Goal: Transaction & Acquisition: Download file/media

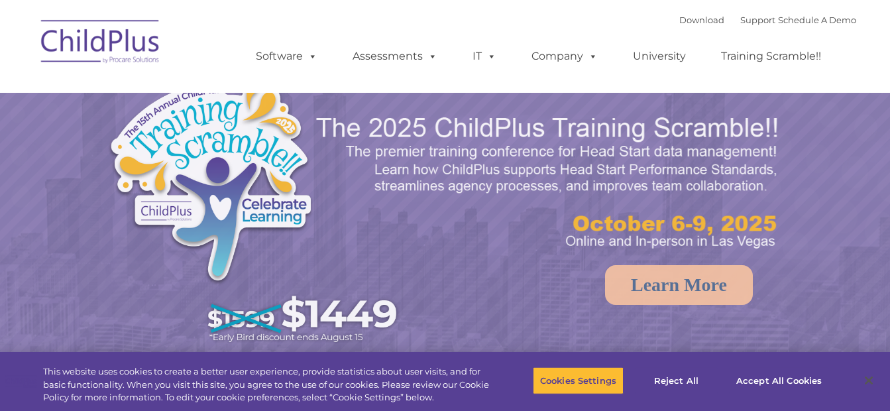
select select "MEDIUM"
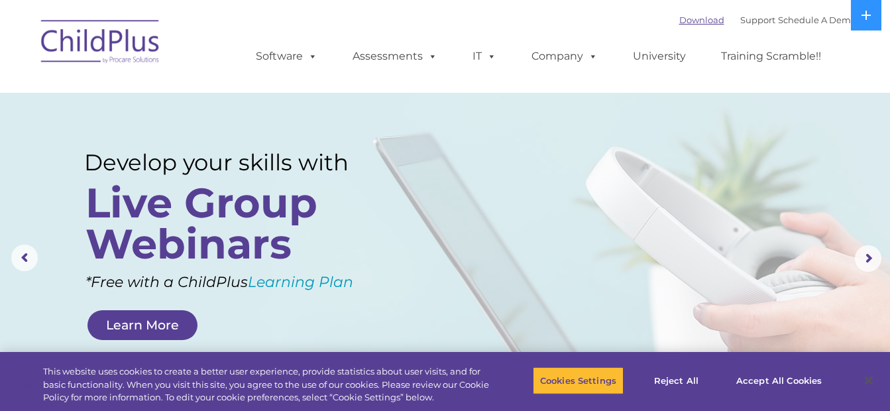
click at [683, 22] on link "Download" at bounding box center [701, 20] width 45 height 11
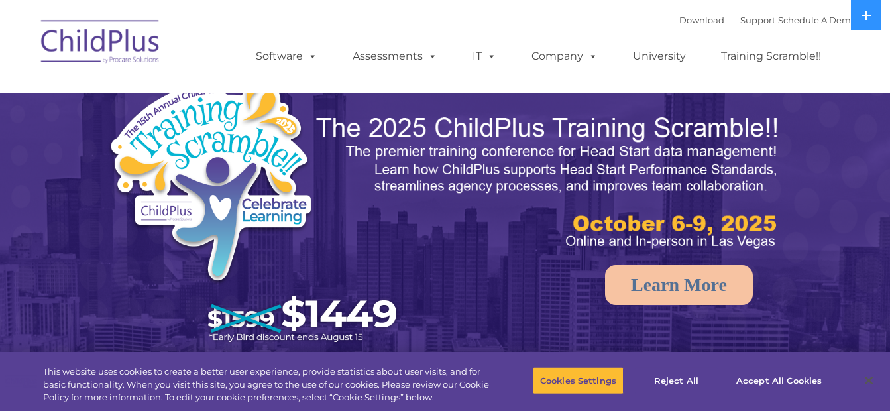
select select "MEDIUM"
